Goal: Task Accomplishment & Management: Manage account settings

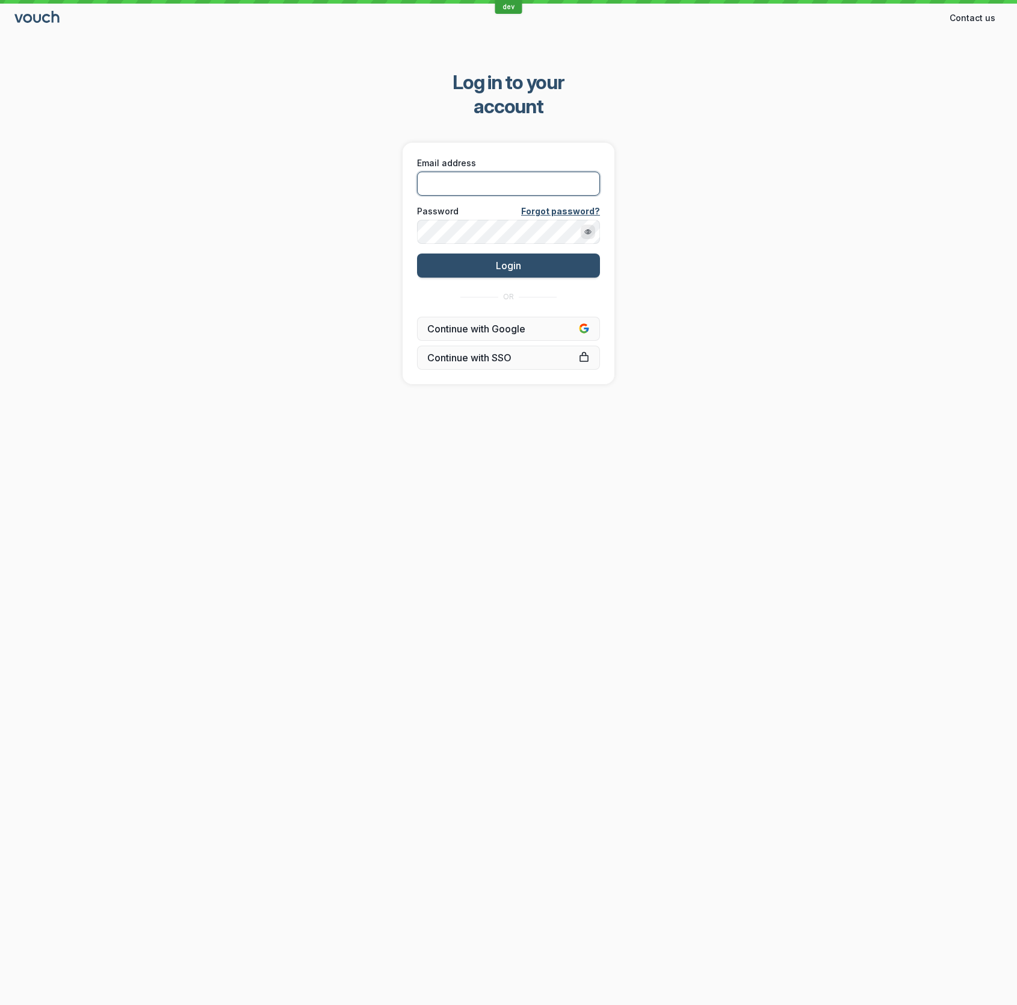
click at [548, 172] on input "Email address" at bounding box center [508, 184] width 183 height 24
type input "[EMAIL_ADDRESS][DOMAIN_NAME]"
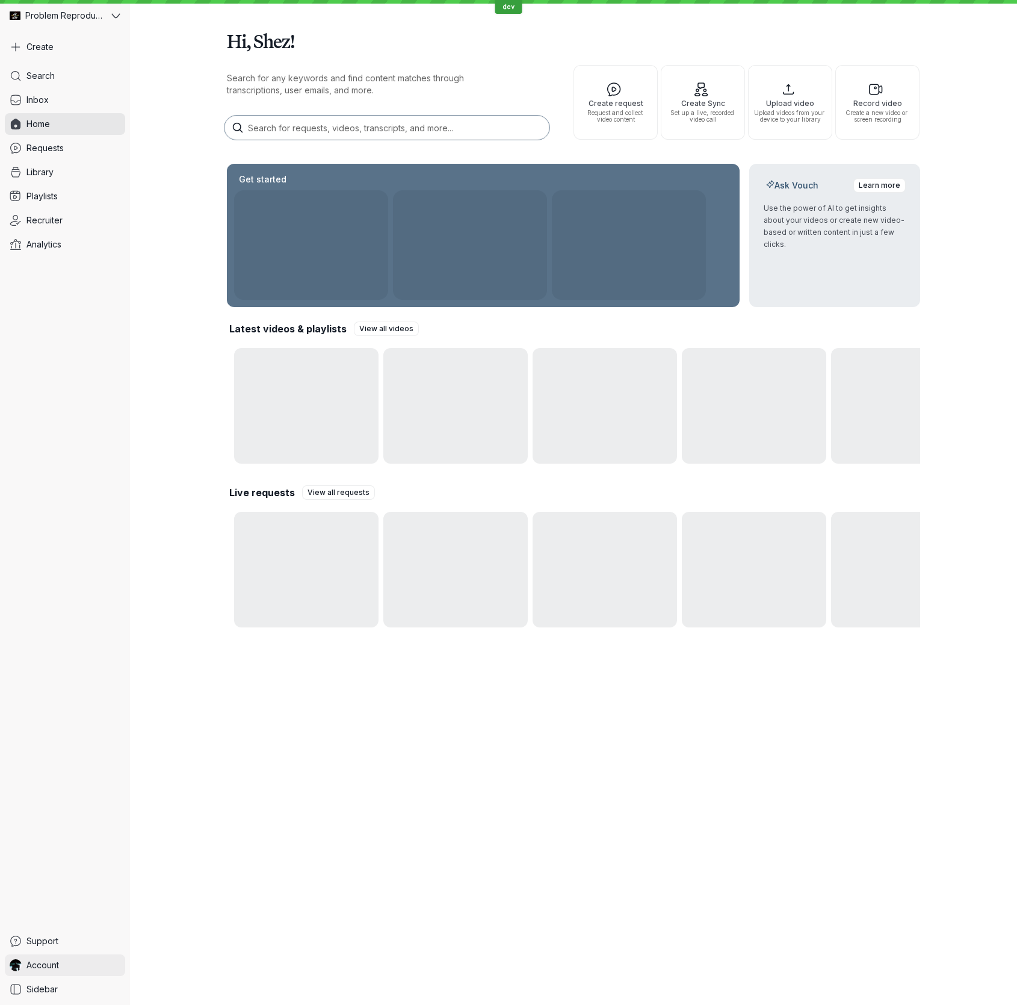
click at [53, 967] on span "Account" at bounding box center [42, 965] width 33 height 12
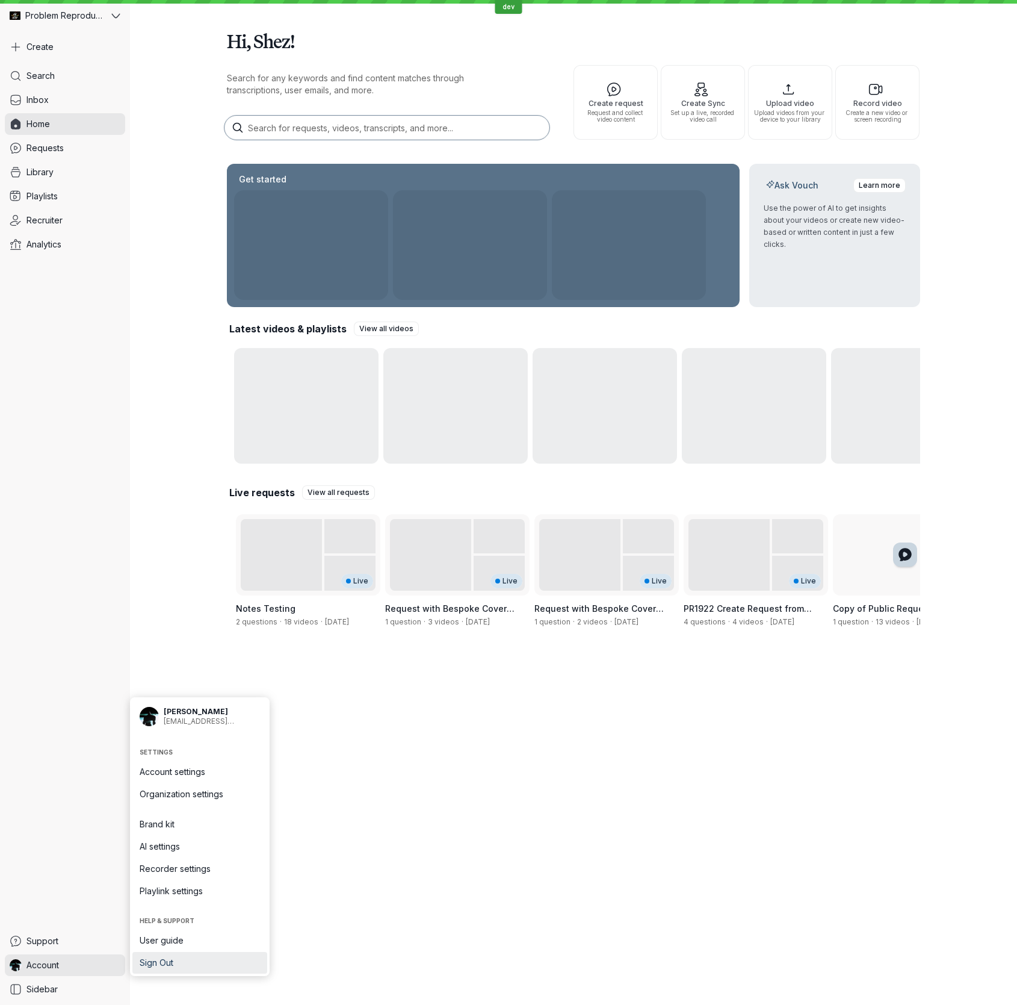
click at [150, 960] on span "Sign Out" at bounding box center [200, 963] width 120 height 12
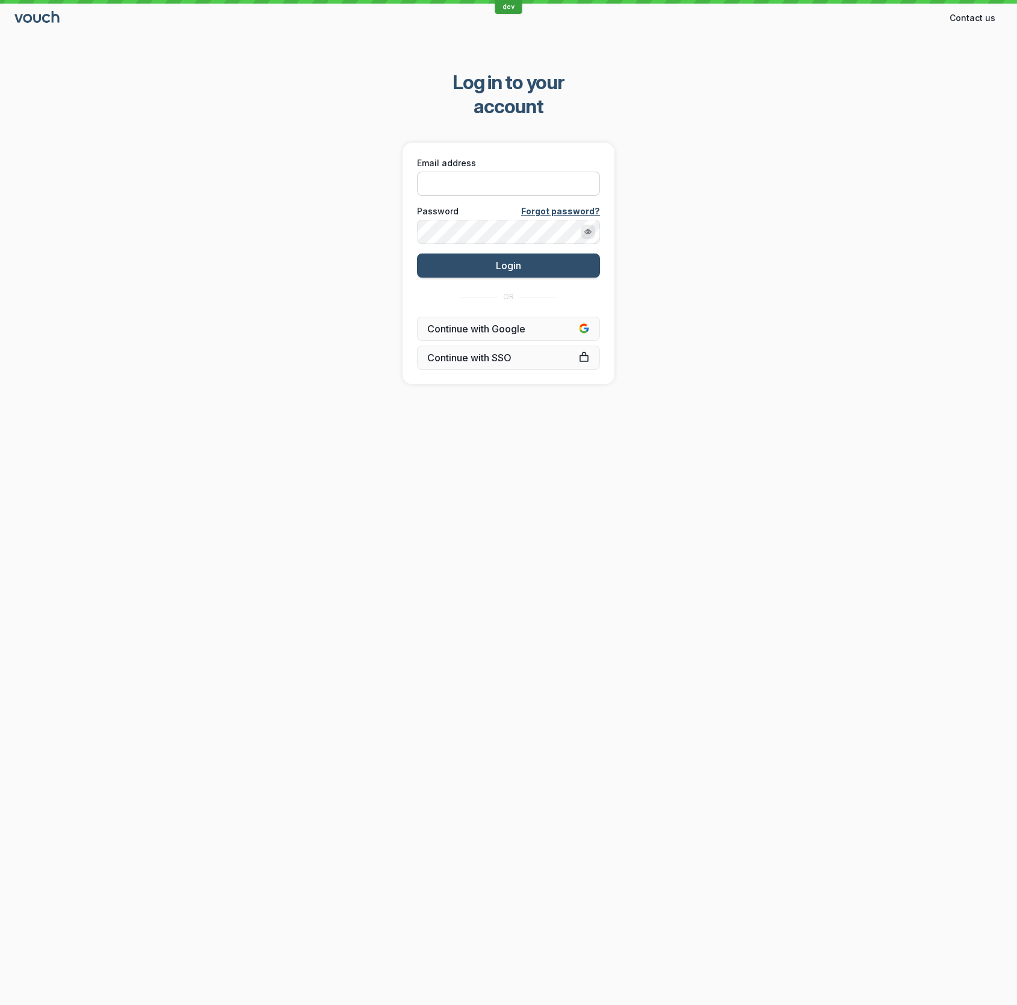
drag, startPoint x: 846, startPoint y: 450, endPoint x: 591, endPoint y: 163, distance: 383.8
click at [840, 443] on div "dev Contact us Contact Log in to your account Email address Password Forgot pas…" at bounding box center [508, 502] width 1017 height 1005
click at [519, 172] on input "Email address" at bounding box center [508, 184] width 183 height 24
type input "[EMAIL_ADDRESS][DOMAIN_NAME]"
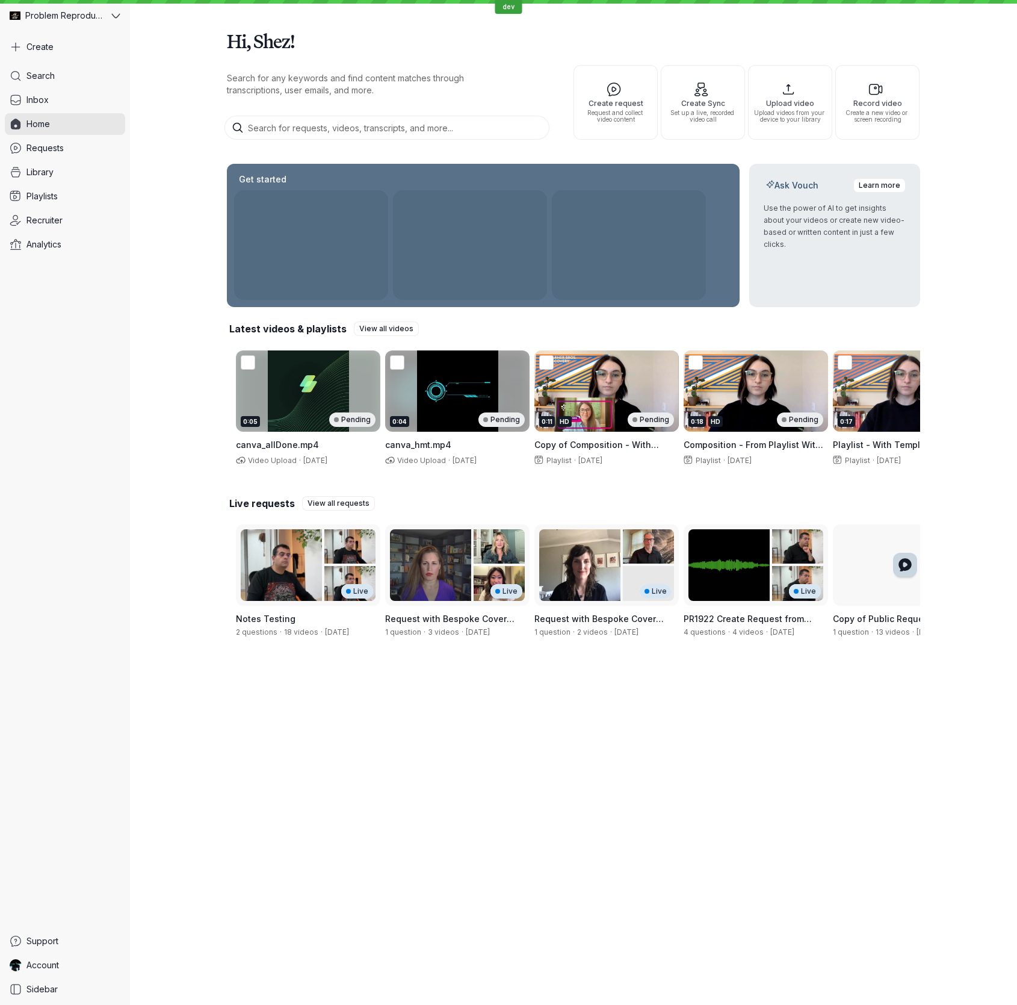
click at [999, 142] on div "Hi, Shez! Search for any keywords and find content matches through transcriptio…" at bounding box center [573, 334] width 887 height 668
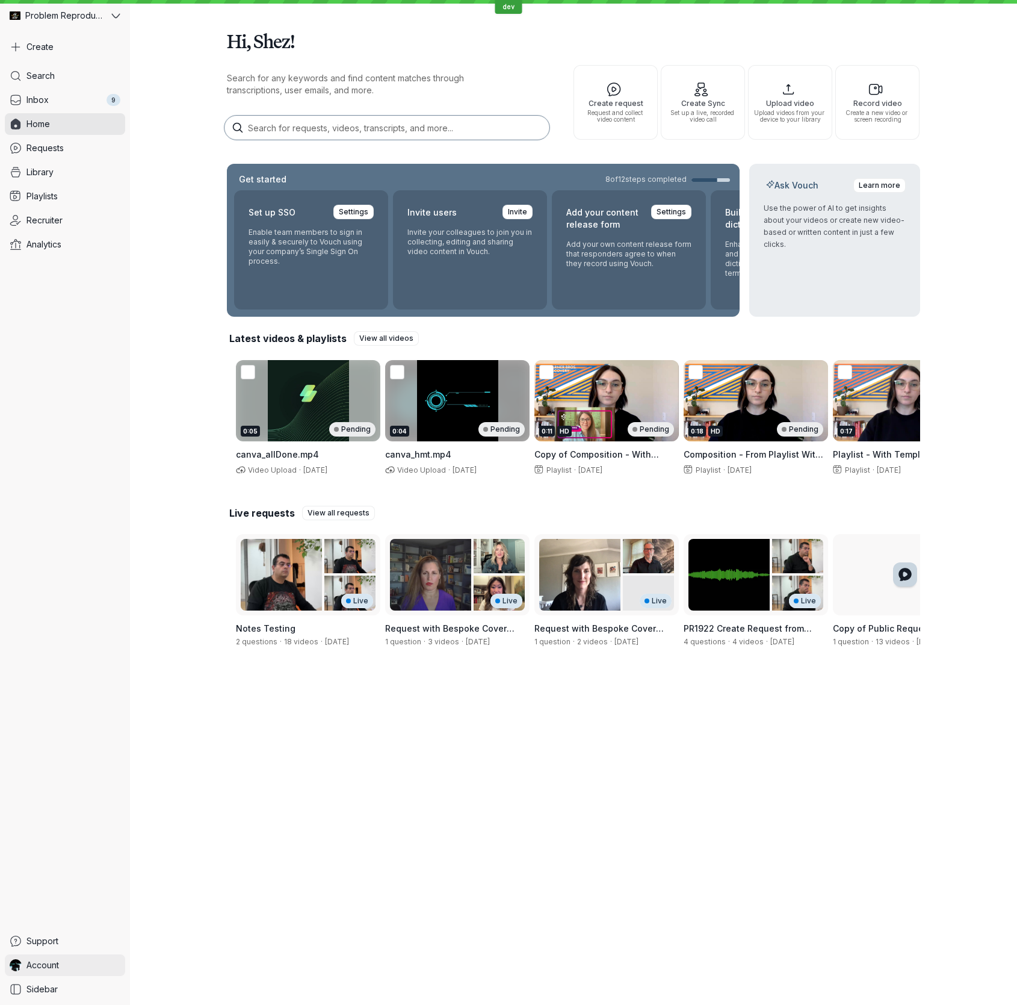
click at [107, 959] on link "Account" at bounding box center [65, 965] width 120 height 22
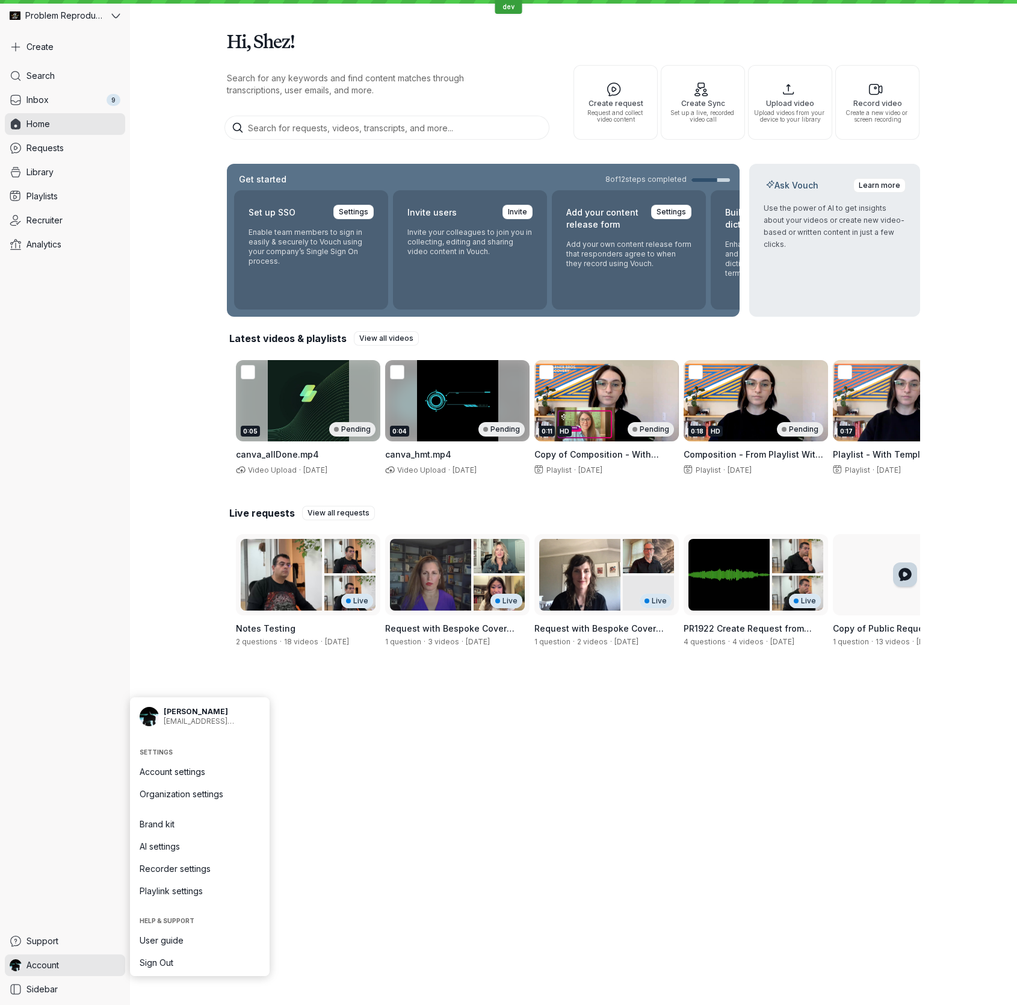
drag, startPoint x: 441, startPoint y: 908, endPoint x: 420, endPoint y: 722, distance: 187.1
click at [441, 907] on div "Hi, Shez! Search for any keywords and find content matches through transcriptio…" at bounding box center [573, 502] width 887 height 1005
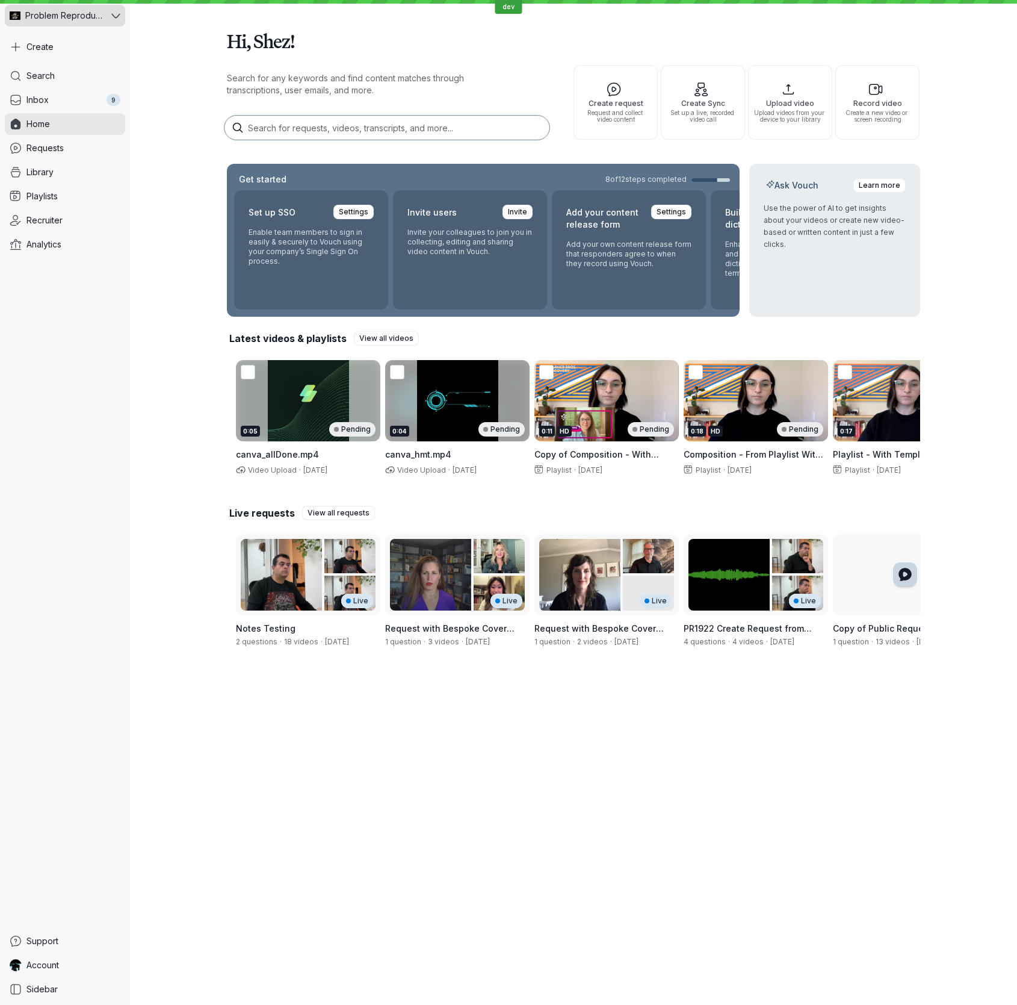
click at [114, 10] on button "Problem Reproductions" at bounding box center [65, 16] width 120 height 22
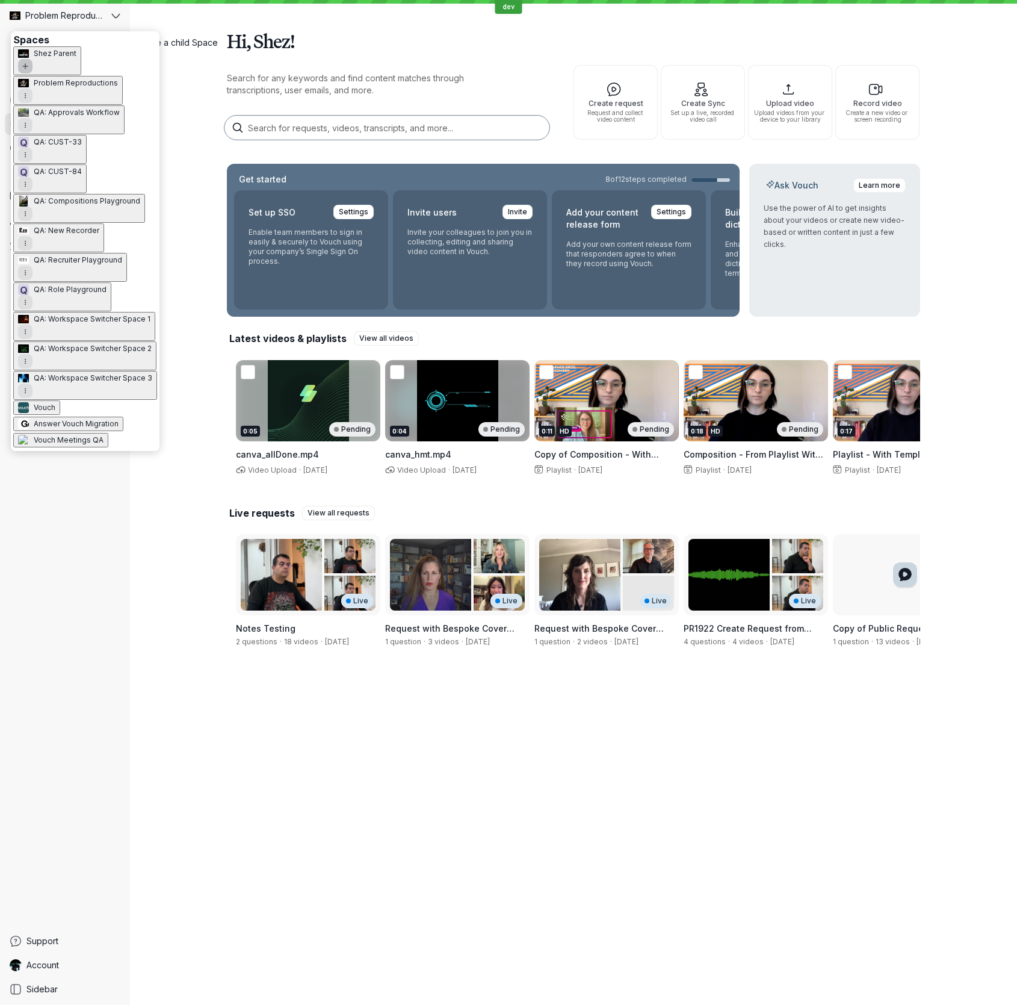
click at [29, 63] on icon "Add new Space" at bounding box center [25, 66] width 7 height 7
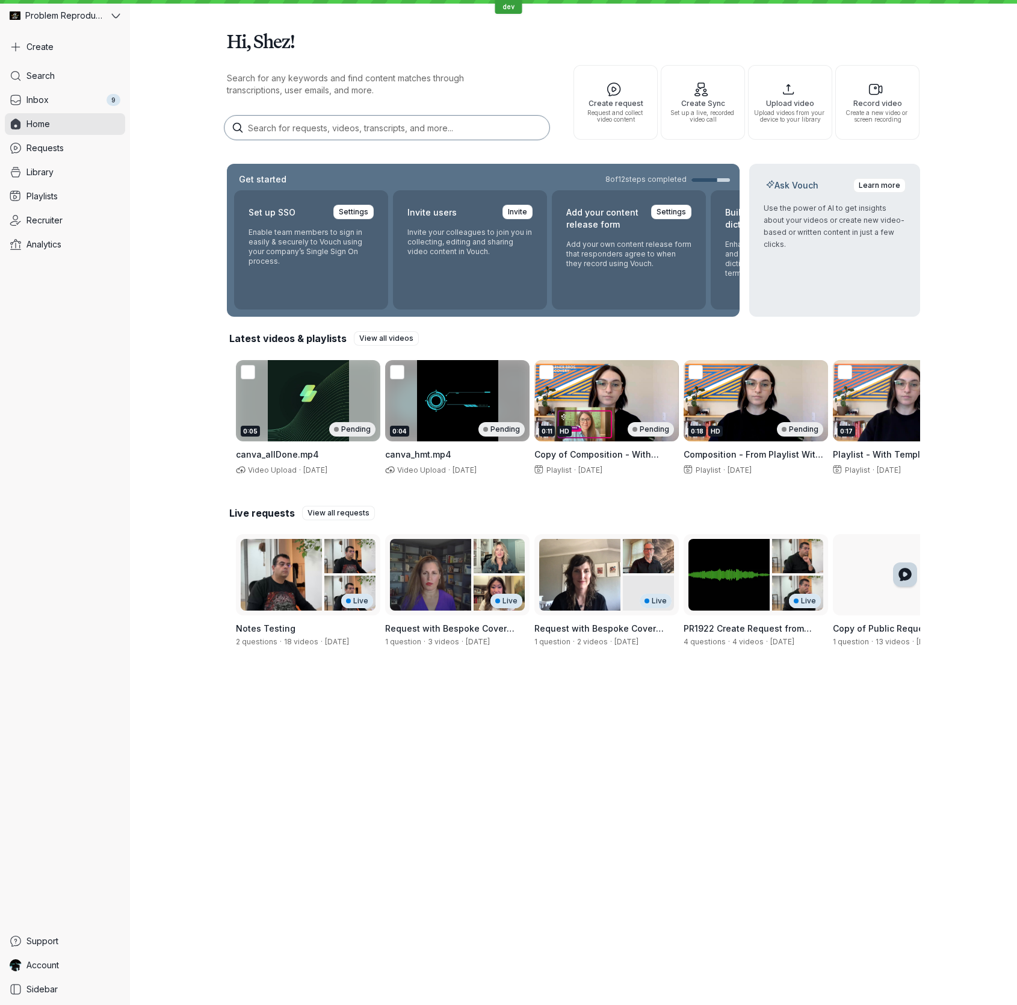
type input "QA - Recorder Testing"
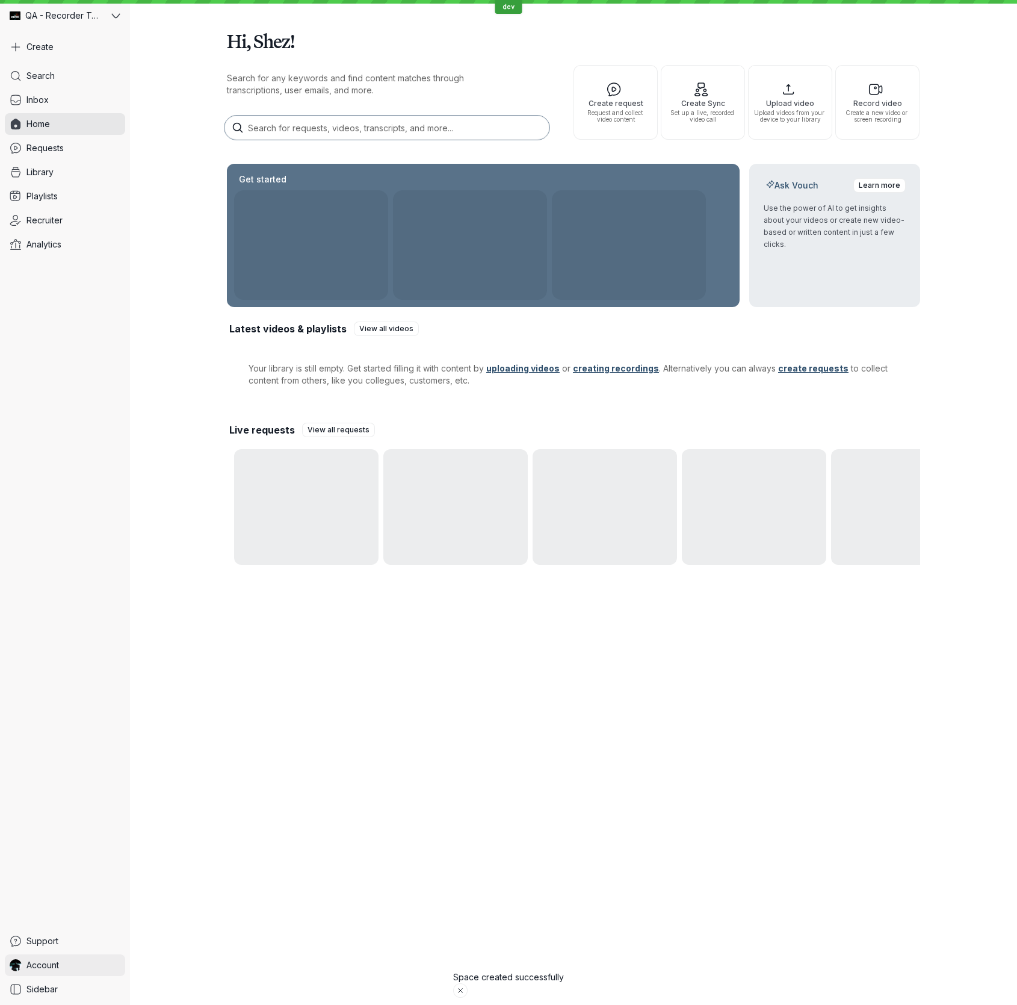
click at [82, 969] on link "Account" at bounding box center [65, 965] width 120 height 22
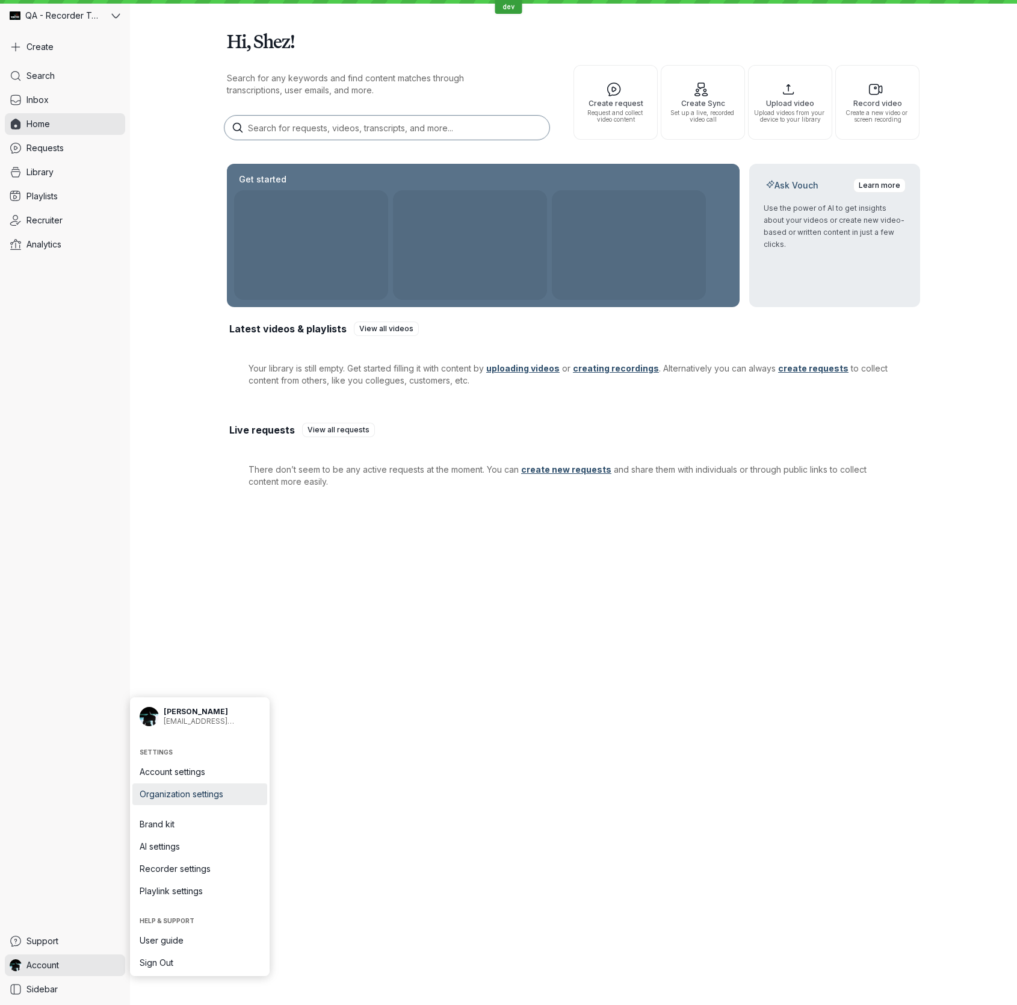
click at [222, 793] on span "Organization settings" at bounding box center [200, 794] width 120 height 12
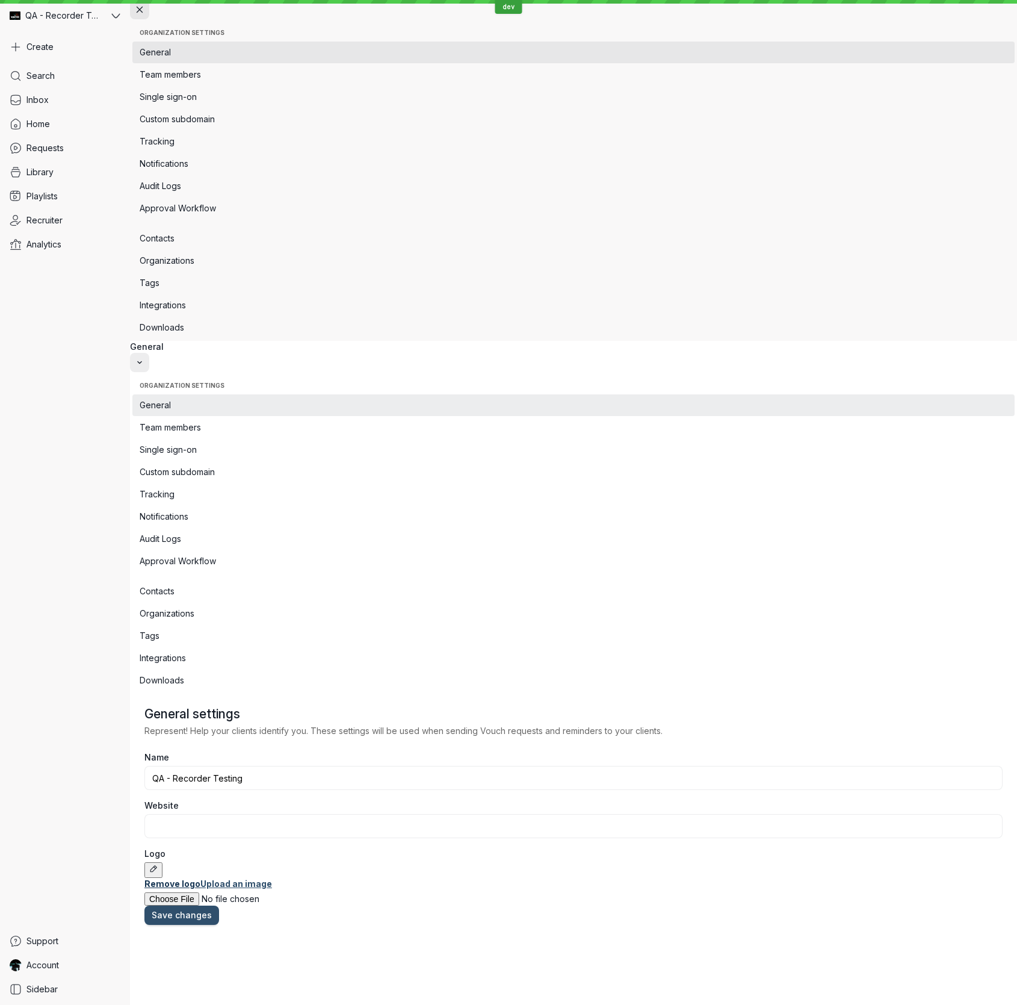
click at [200, 878] on link "Remove logo" at bounding box center [172, 883] width 56 height 10
click at [216, 879] on link "Upload an image" at bounding box center [180, 884] width 72 height 10
type input "C:\fakepath\btas62.jpg"
click at [157, 866] on icon "button" at bounding box center [153, 869] width 6 height 6
click at [212, 909] on span "Save changes" at bounding box center [182, 915] width 60 height 12
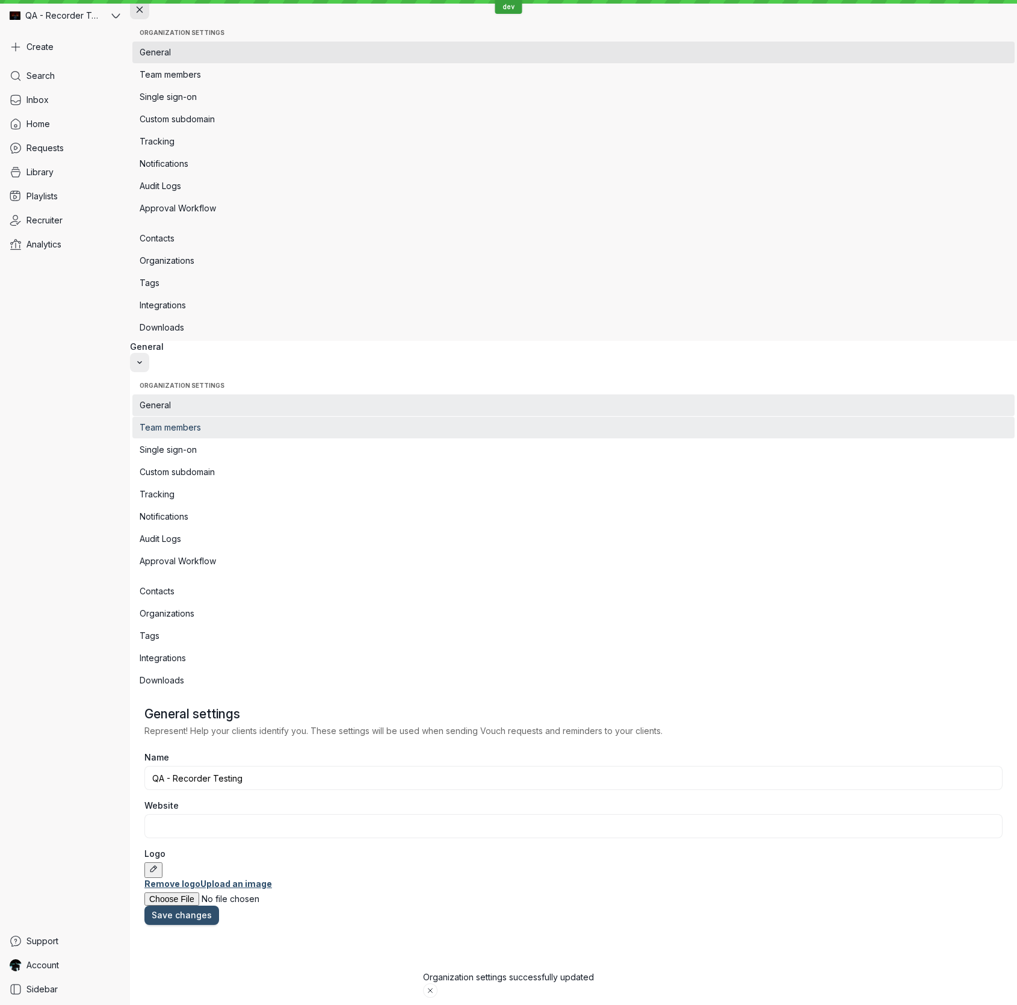
click at [250, 421] on span "Team members" at bounding box center [574, 427] width 868 height 12
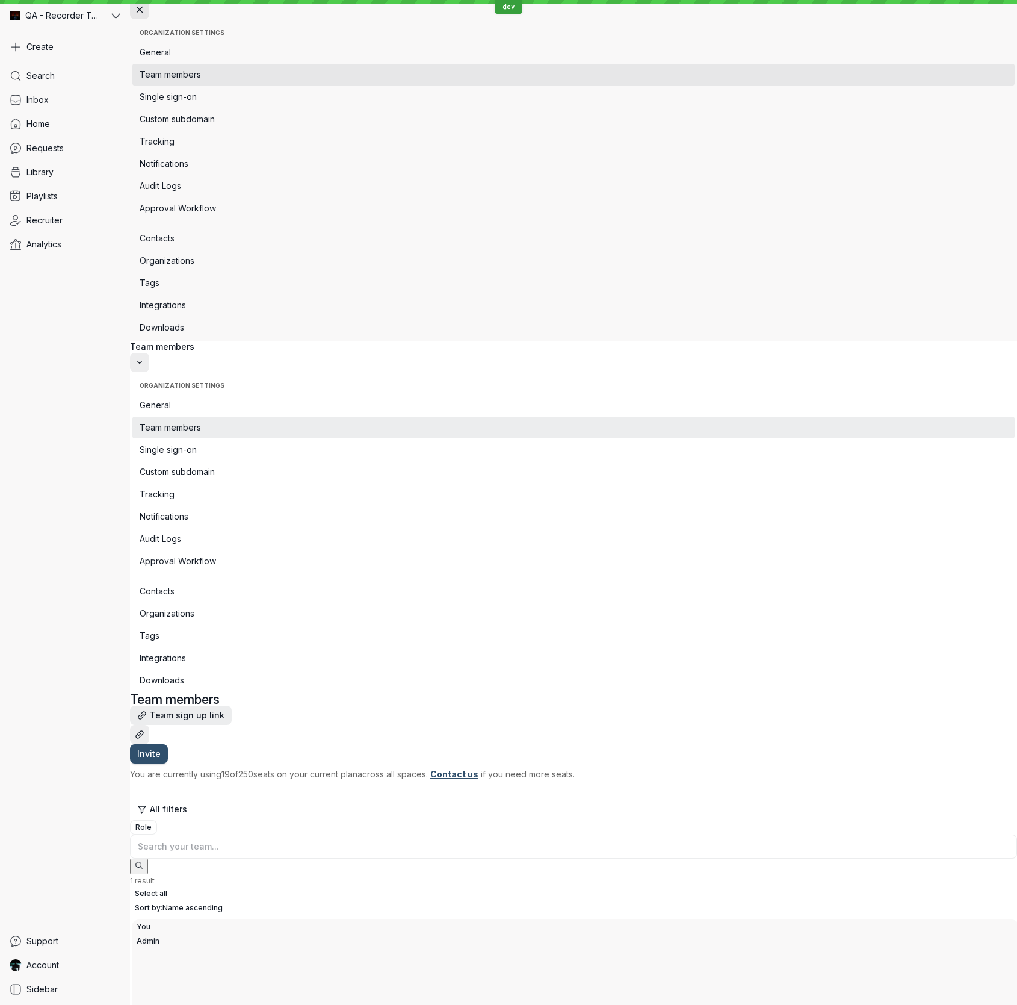
drag, startPoint x: 511, startPoint y: 68, endPoint x: 503, endPoint y: 70, distance: 8.0
type input "[EMAIL_ADDRESS][DOMAIN_NAME]"
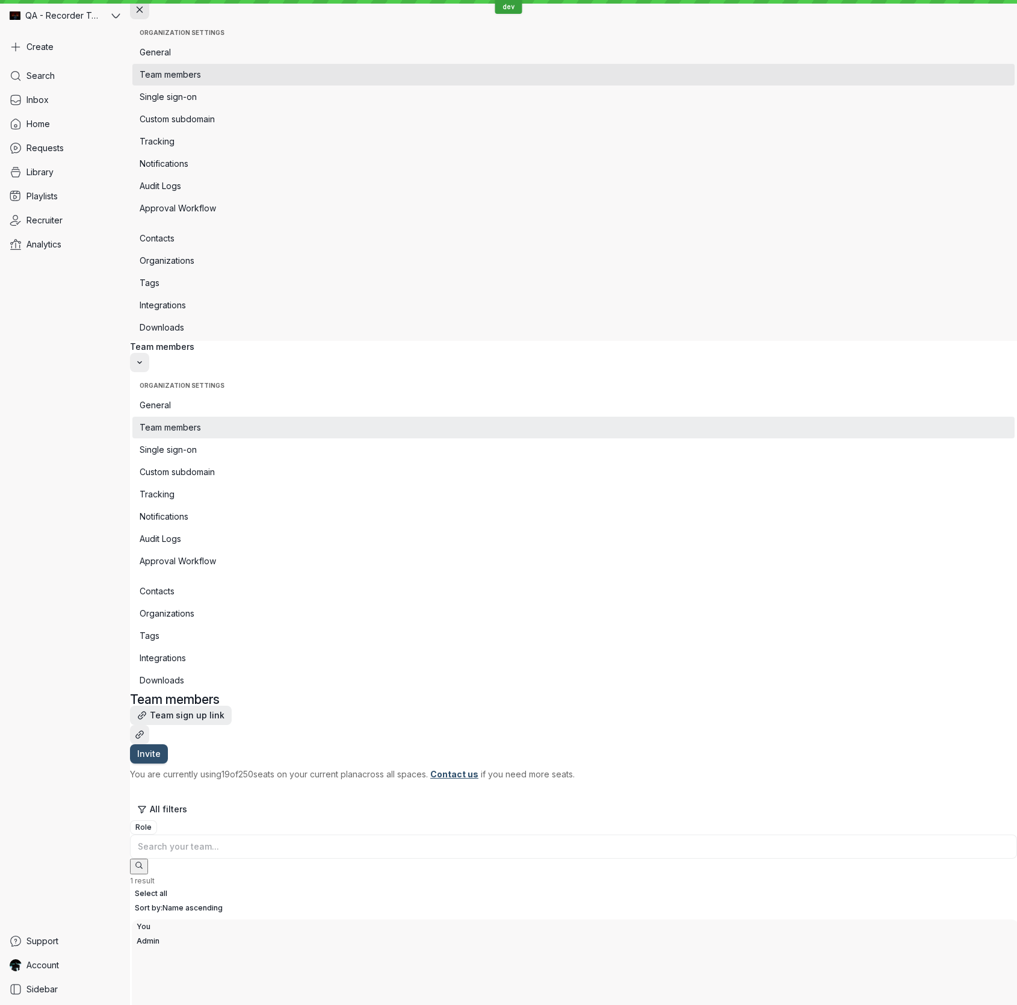
drag, startPoint x: 546, startPoint y: 138, endPoint x: 539, endPoint y: 144, distance: 9.4
drag, startPoint x: 528, startPoint y: 173, endPoint x: 564, endPoint y: 175, distance: 36.2
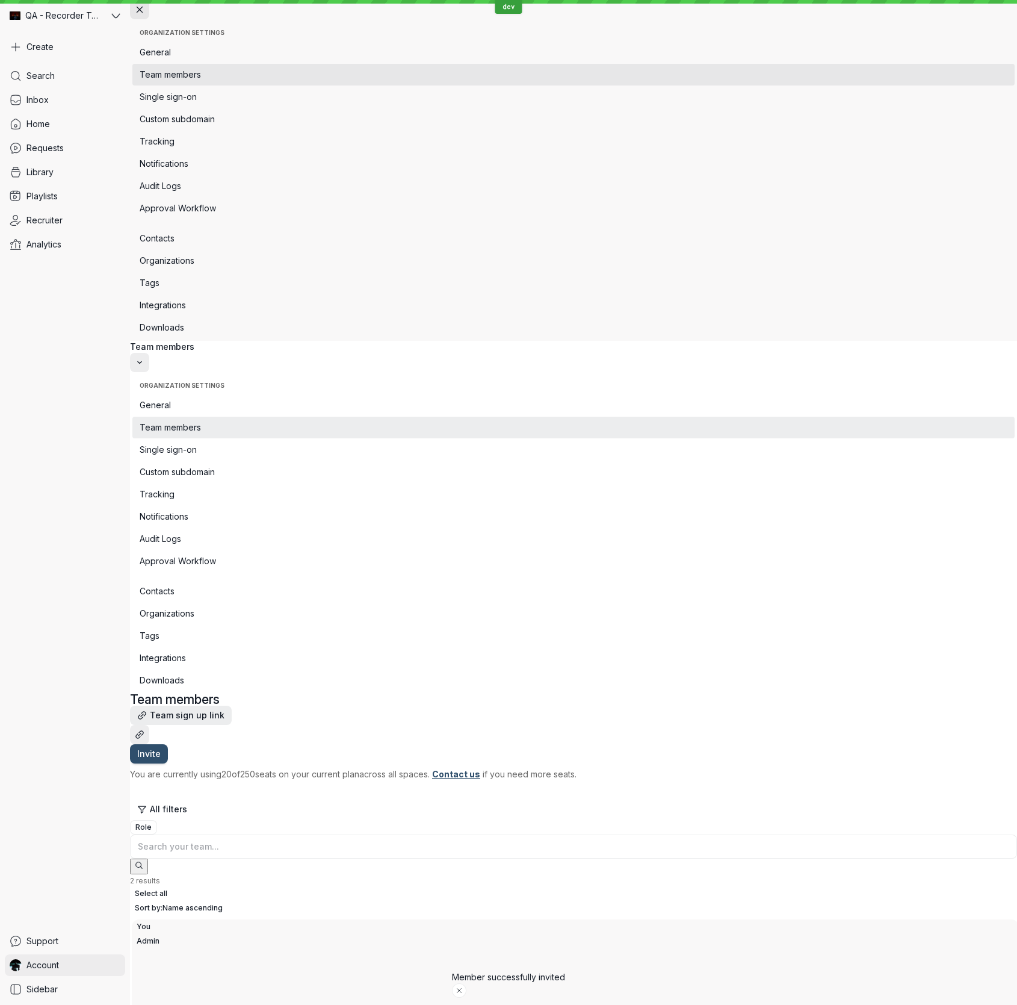
click at [50, 963] on span "Account" at bounding box center [42, 965] width 33 height 12
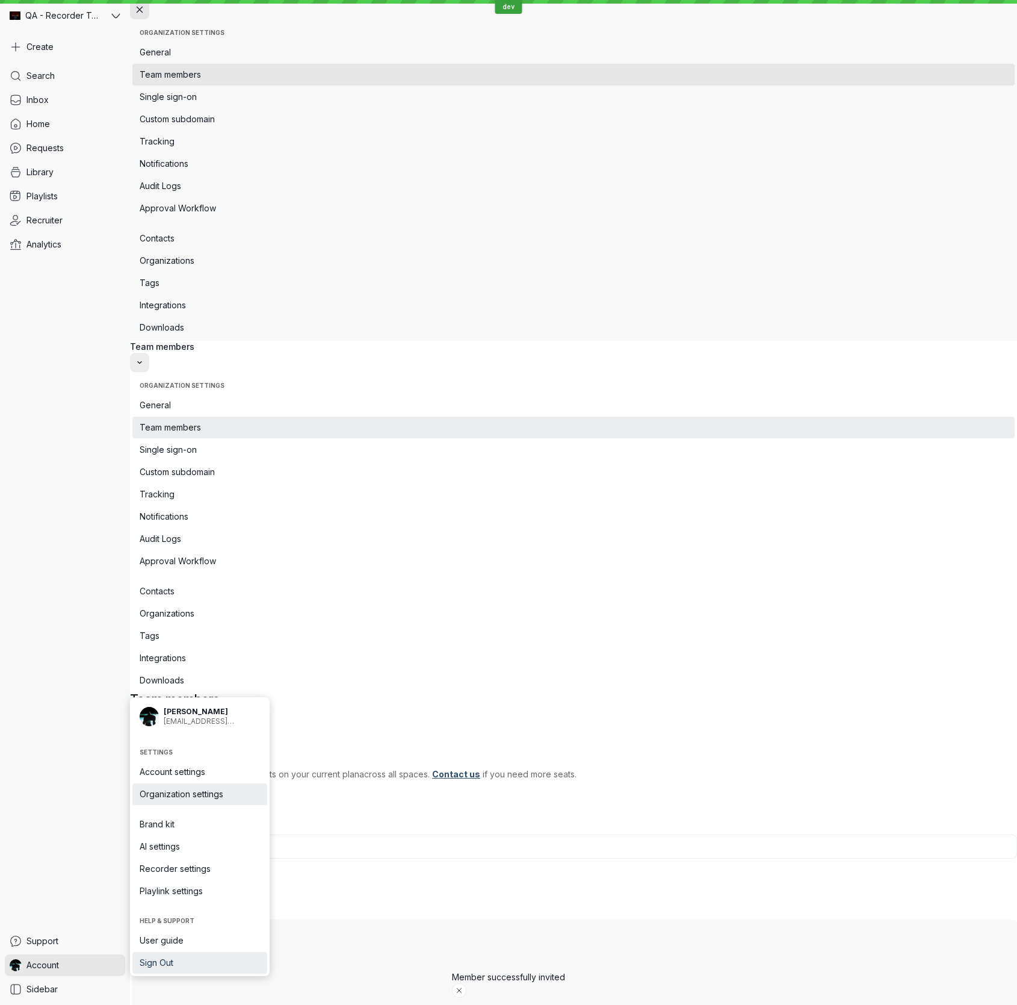
click at [143, 957] on span "Sign Out" at bounding box center [200, 963] width 120 height 12
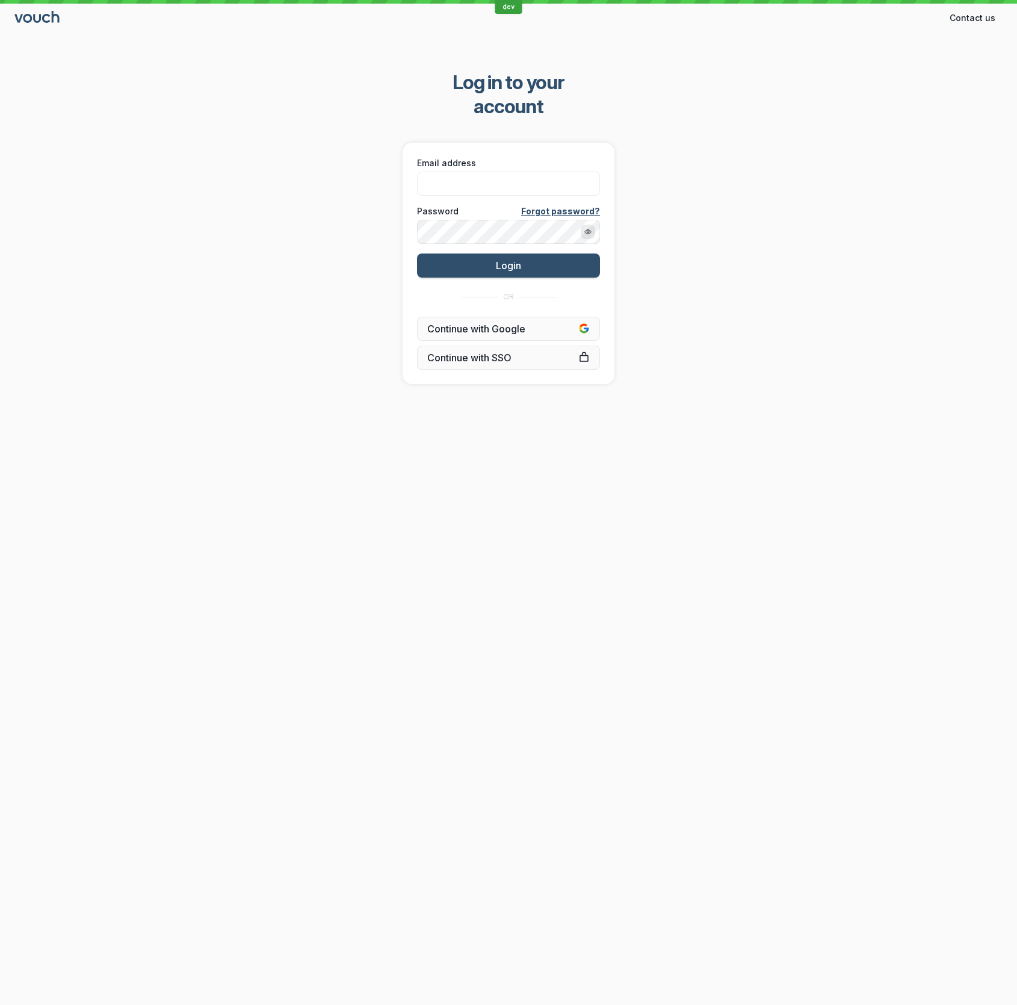
drag, startPoint x: 695, startPoint y: 170, endPoint x: 686, endPoint y: 211, distance: 42.4
click at [695, 170] on div "Log in to your account Email address Password Forgot password? Login OR Continu…" at bounding box center [508, 227] width 1017 height 352
click at [519, 172] on input "Email address" at bounding box center [508, 184] width 183 height 24
type input "[EMAIL_ADDRESS][DOMAIN_NAME]"
